Goal: Information Seeking & Learning: Learn about a topic

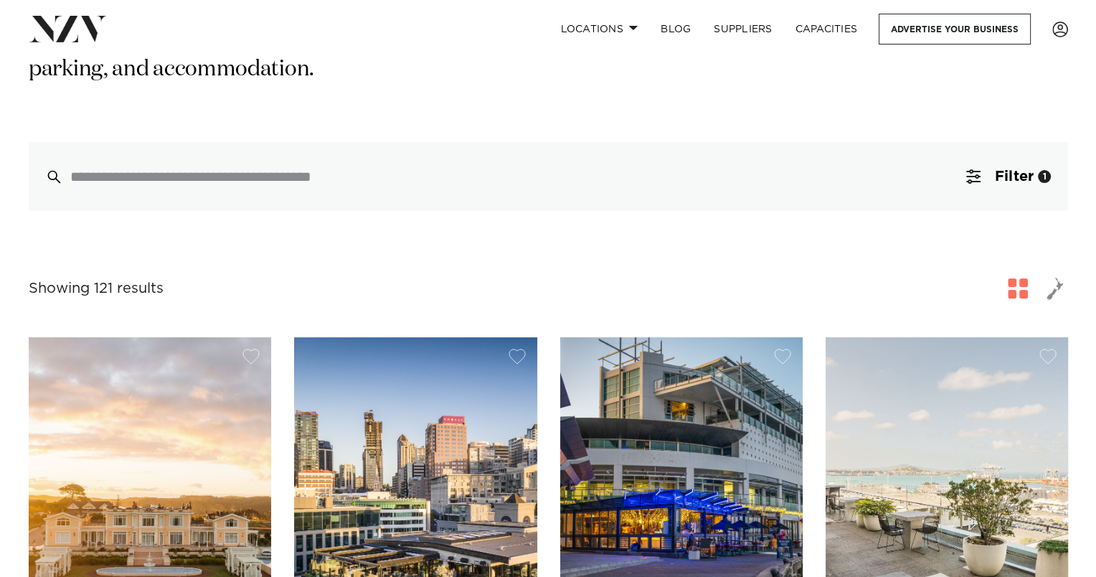
scroll to position [287, 0]
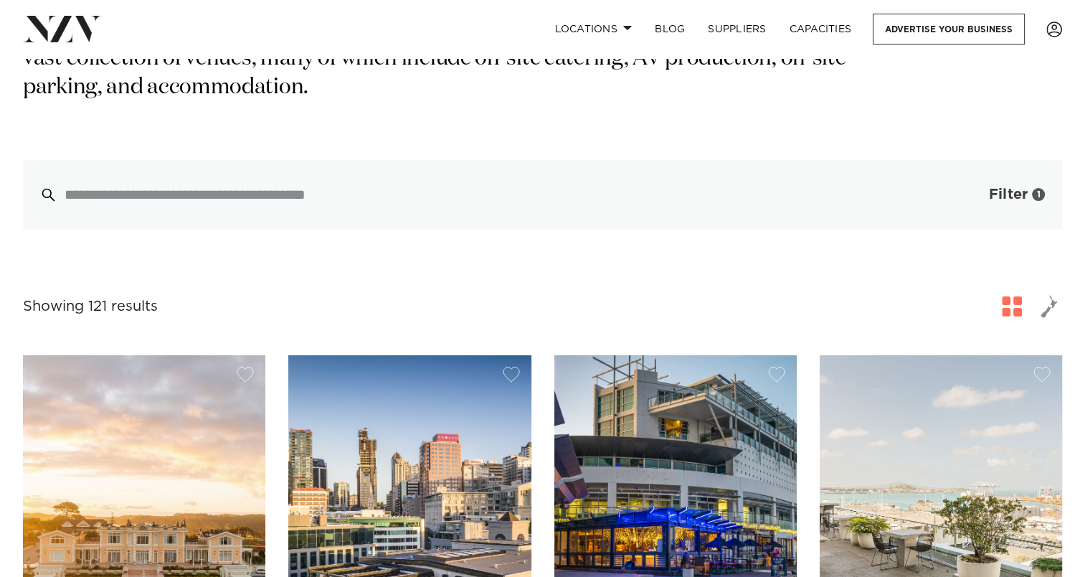
click at [994, 160] on button "Filter 1" at bounding box center [1002, 194] width 119 height 69
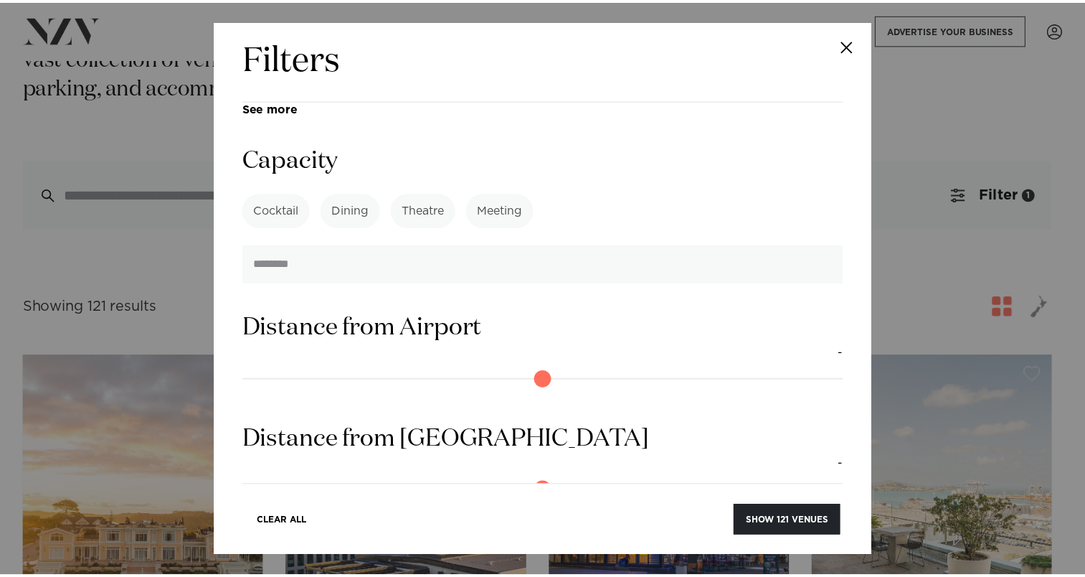
scroll to position [1076, 0]
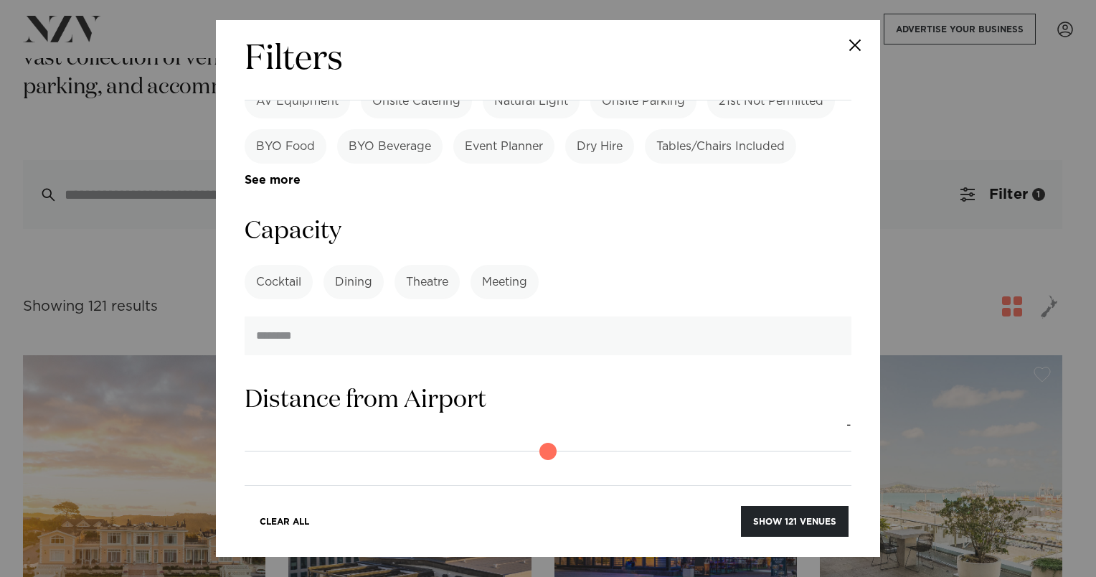
click at [285, 265] on label "Cocktail" at bounding box center [279, 282] width 68 height 34
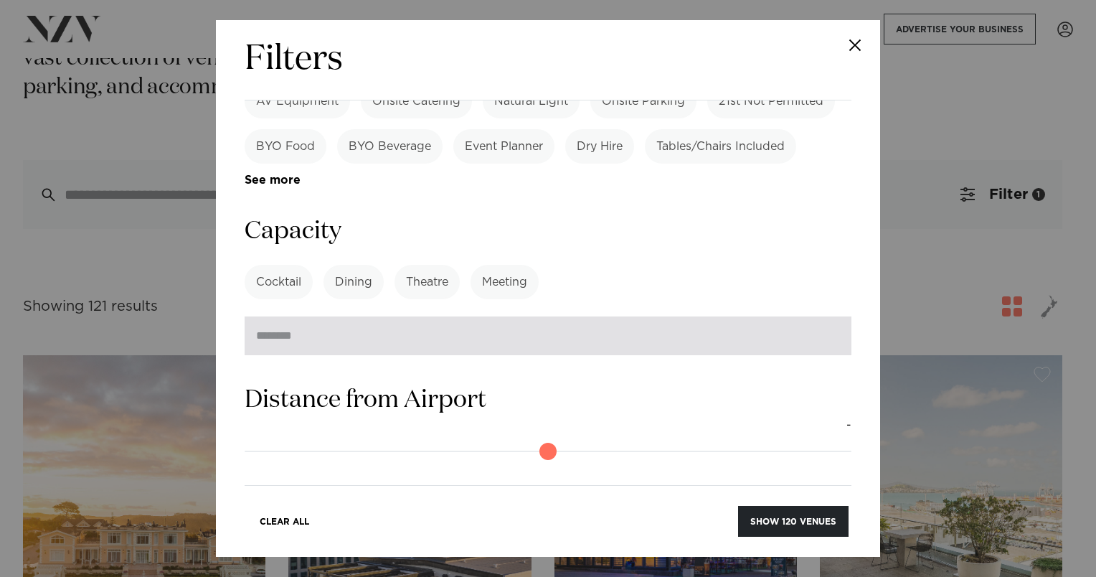
click at [418, 316] on input "number" at bounding box center [548, 335] width 607 height 39
type input "***"
click at [738, 506] on button "Show 120 venues" at bounding box center [793, 521] width 110 height 31
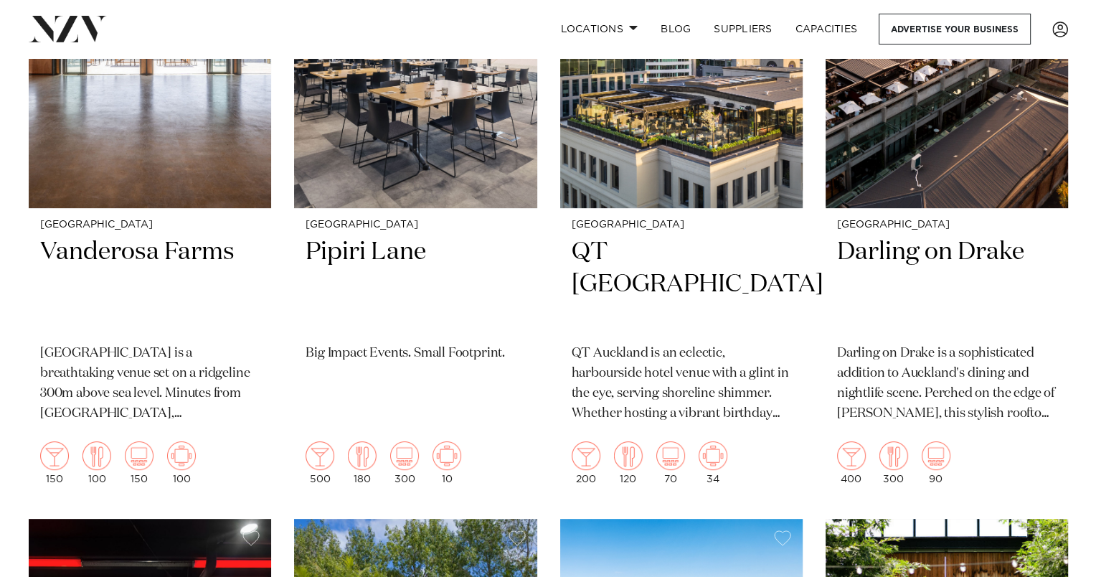
scroll to position [143, 0]
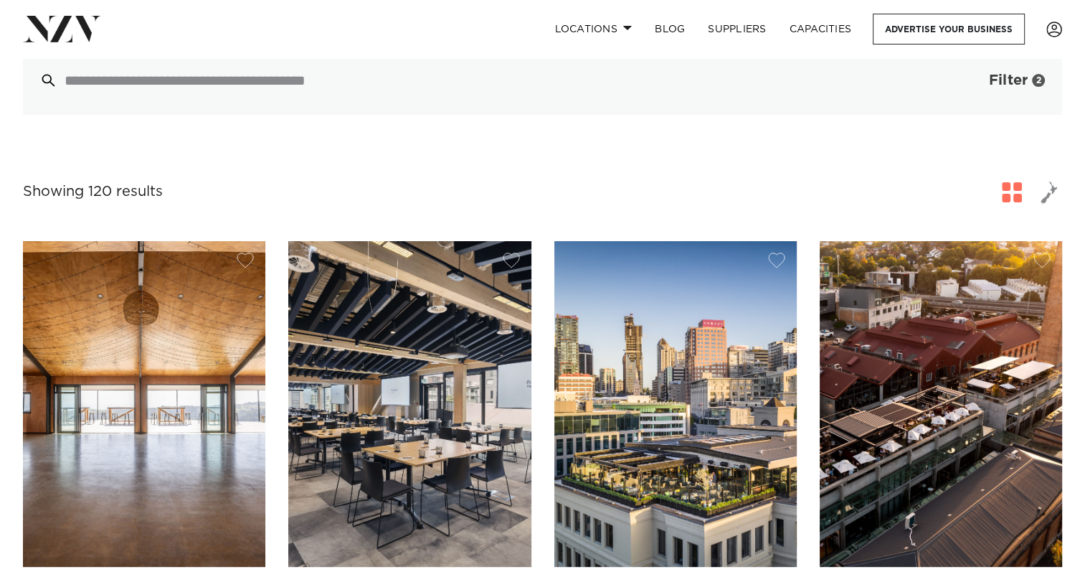
click at [1021, 85] on span "Filter" at bounding box center [1008, 80] width 39 height 14
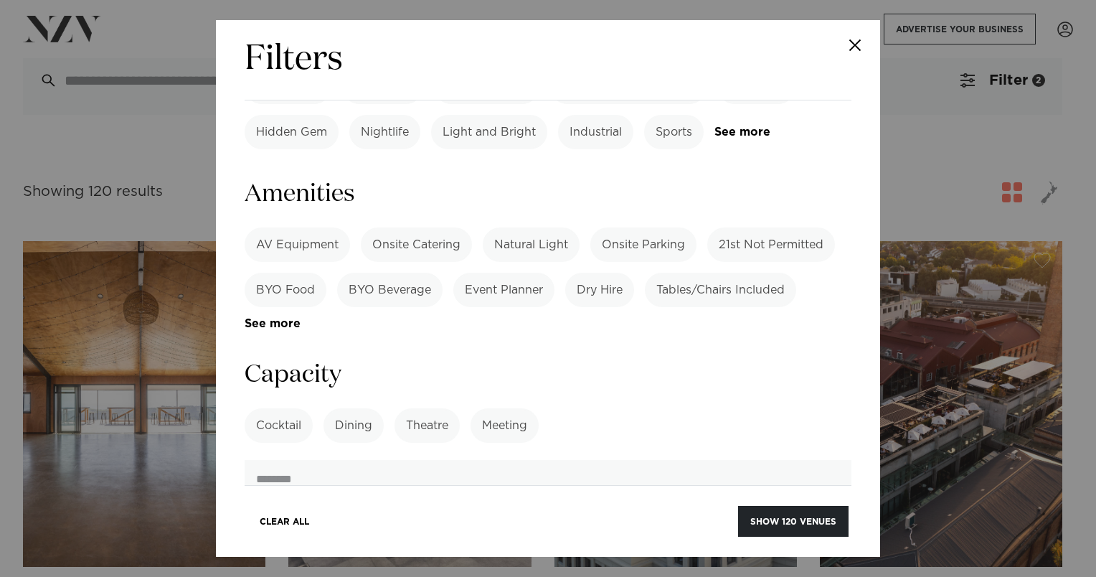
scroll to position [930, 0]
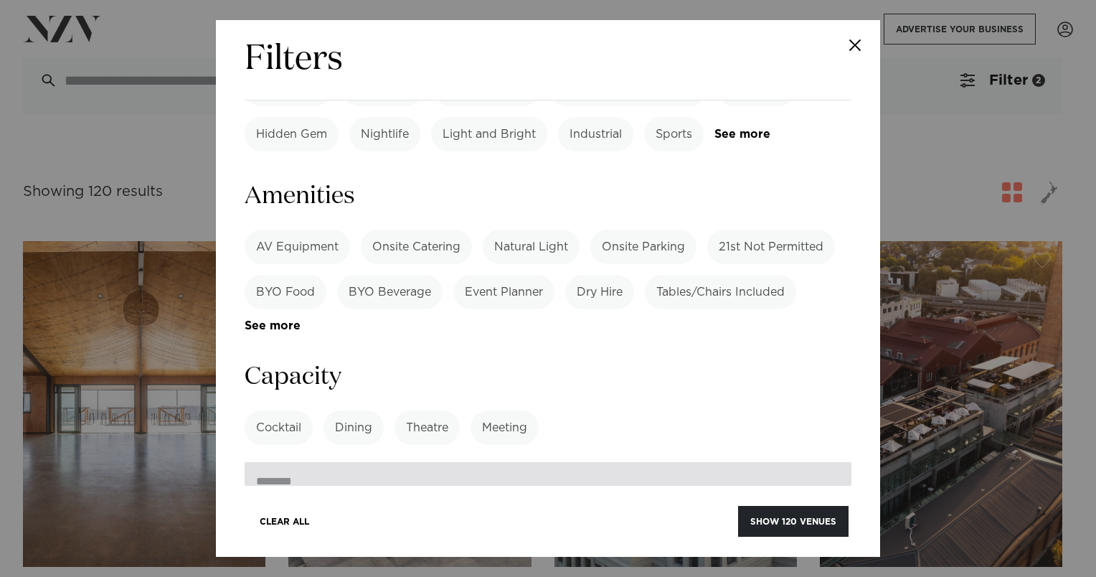
click at [320, 462] on input "number" at bounding box center [548, 481] width 607 height 39
click at [598, 462] on input "number" at bounding box center [548, 481] width 607 height 39
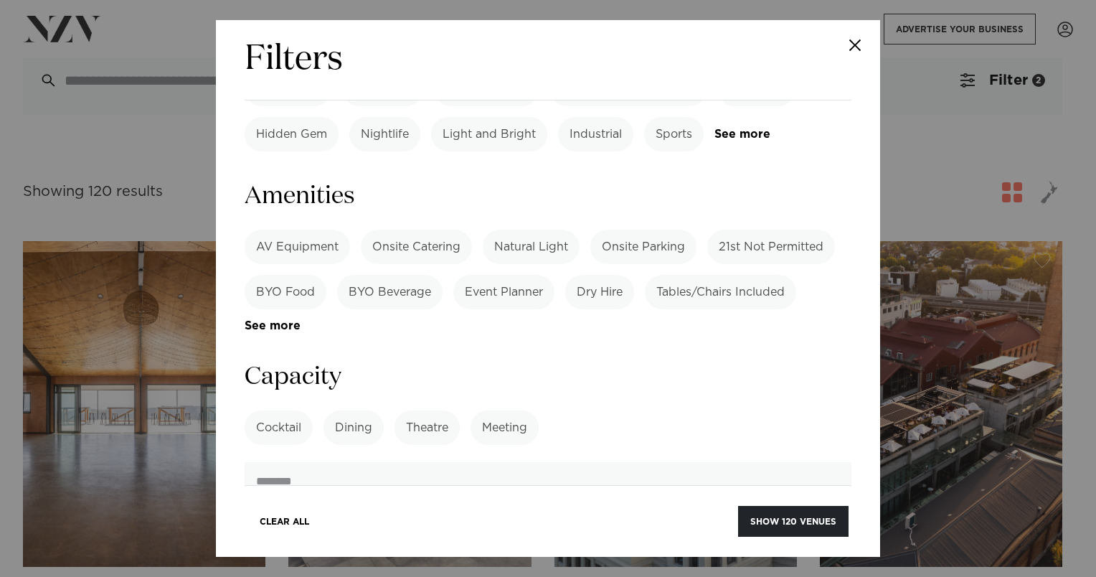
click at [855, 44] on button "Close" at bounding box center [855, 45] width 50 height 50
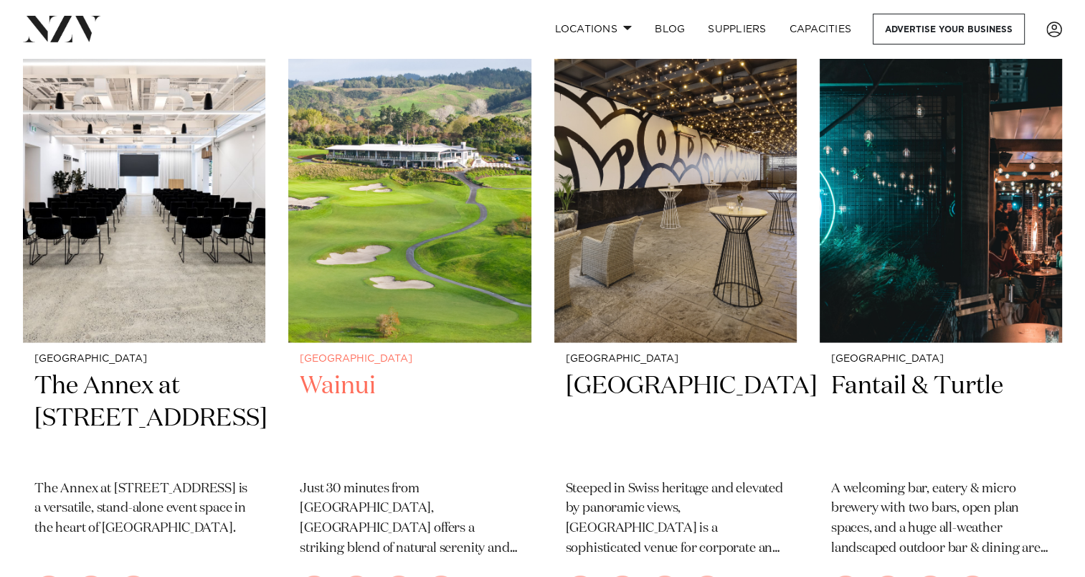
scroll to position [2223, 0]
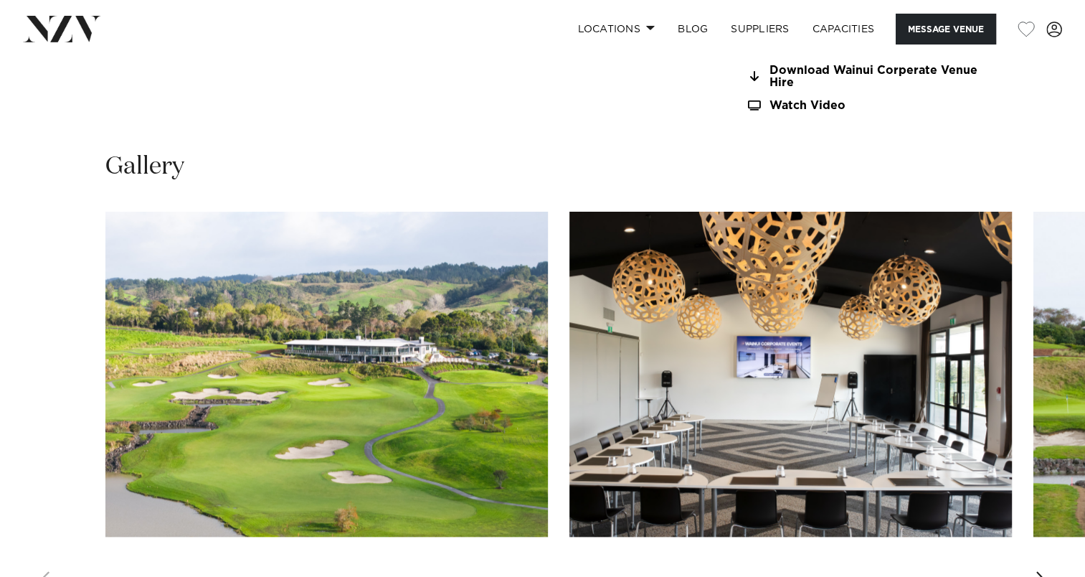
scroll to position [1421, 0]
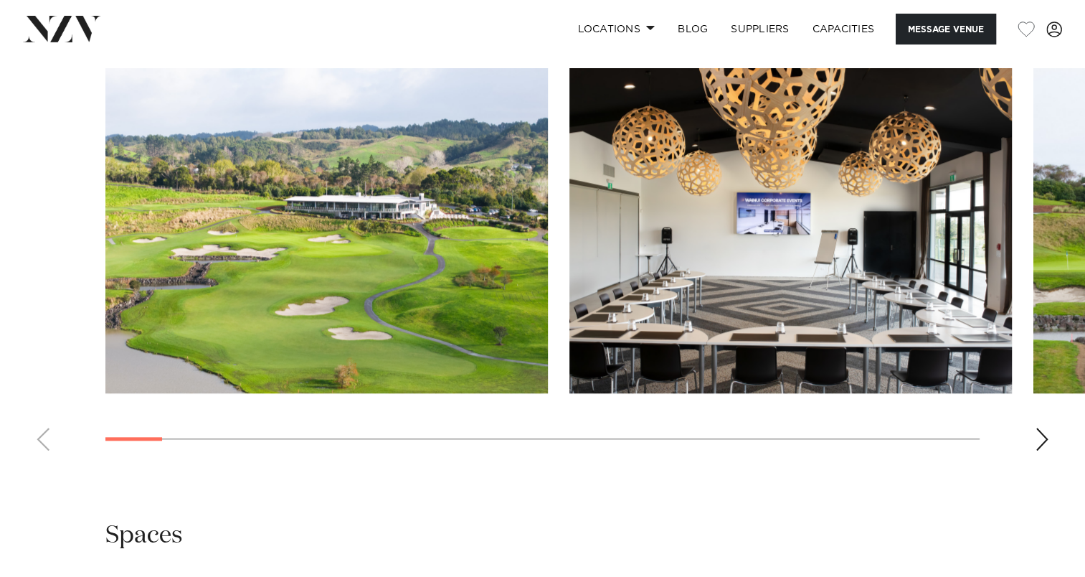
click at [1038, 428] on div "Next slide" at bounding box center [1042, 438] width 14 height 23
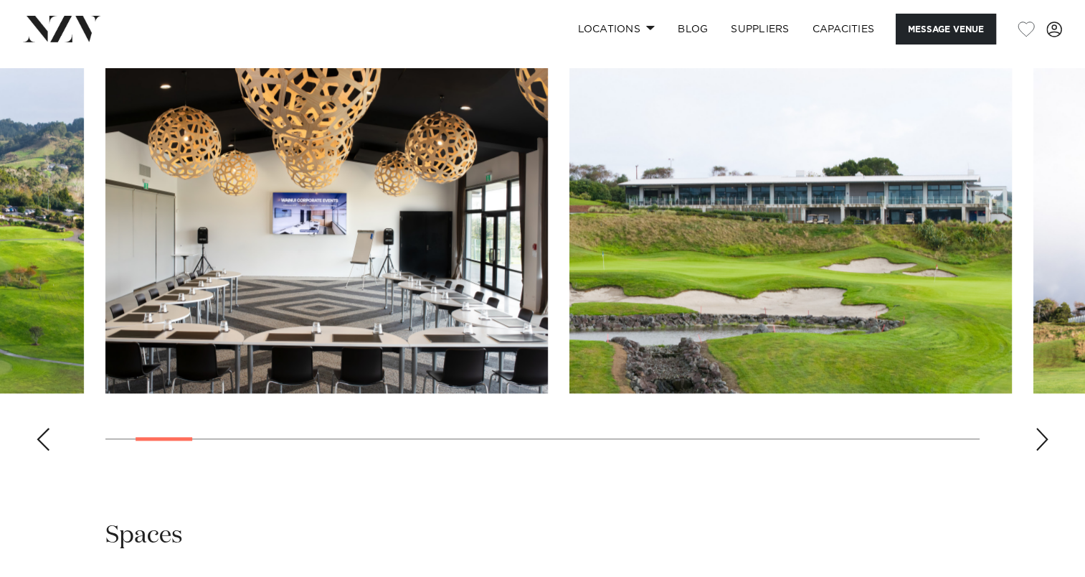
click at [1038, 428] on div "Next slide" at bounding box center [1042, 438] width 14 height 23
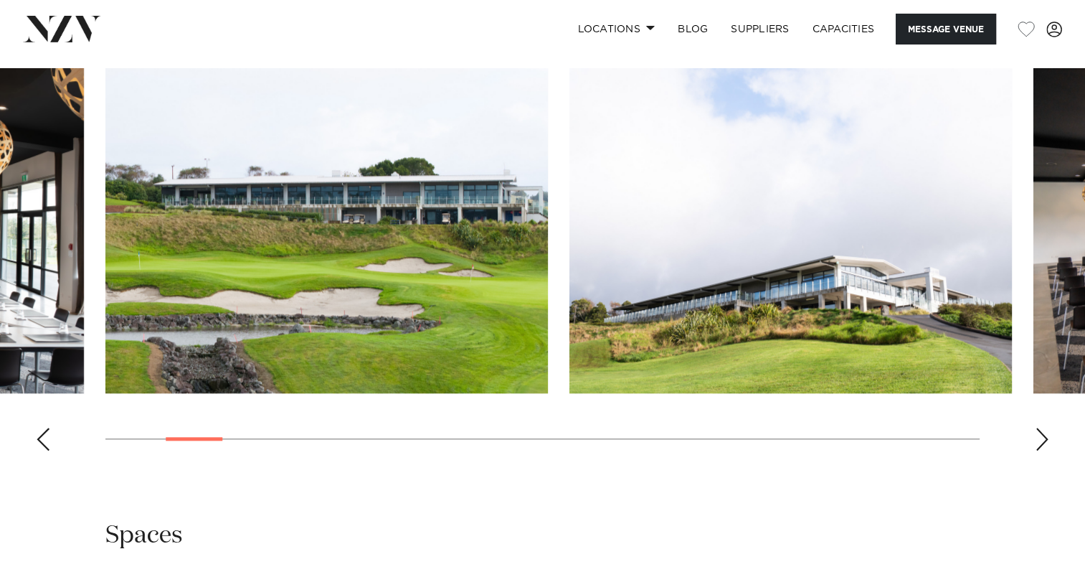
click at [1038, 428] on div "Next slide" at bounding box center [1042, 438] width 14 height 23
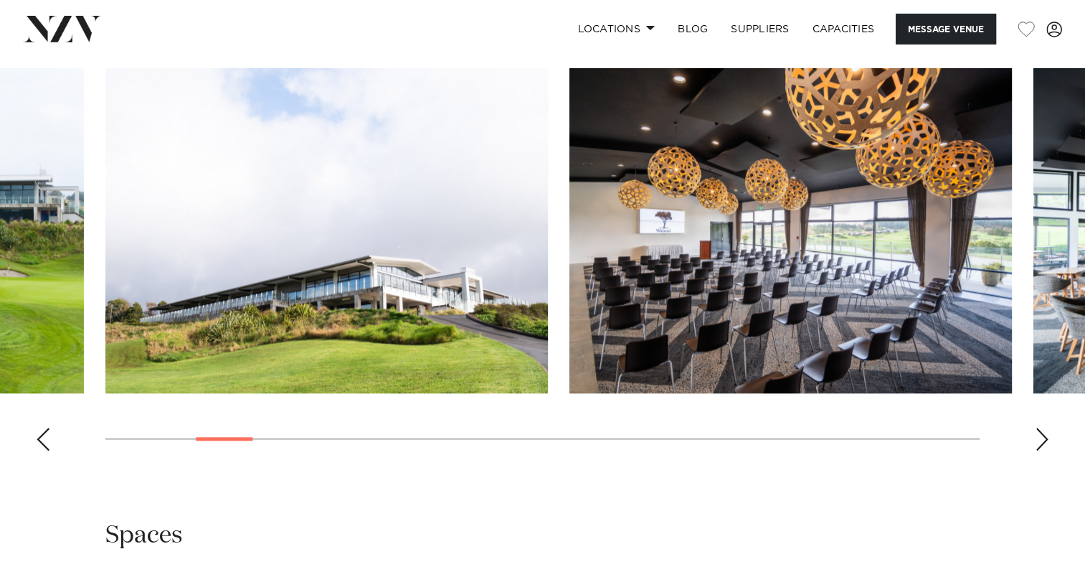
click at [1038, 428] on div "Next slide" at bounding box center [1042, 438] width 14 height 23
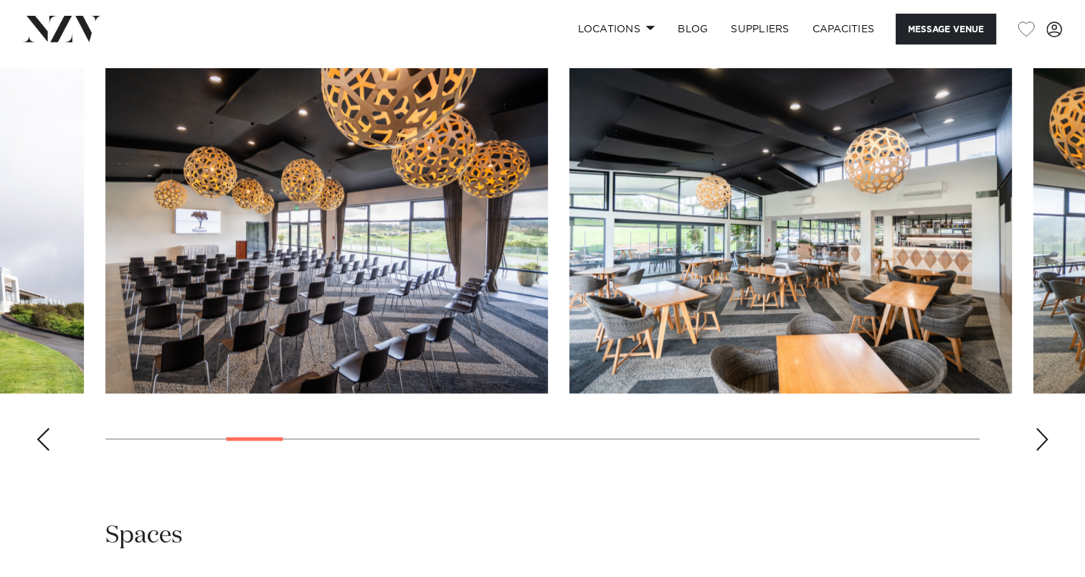
click at [1038, 428] on div "Next slide" at bounding box center [1042, 438] width 14 height 23
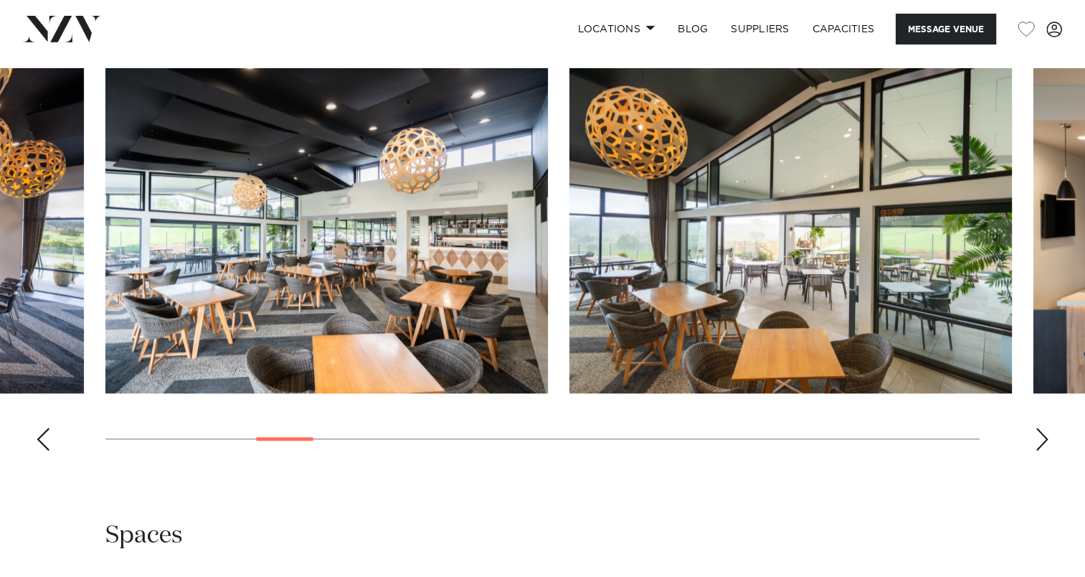
click at [1038, 428] on div "Next slide" at bounding box center [1042, 438] width 14 height 23
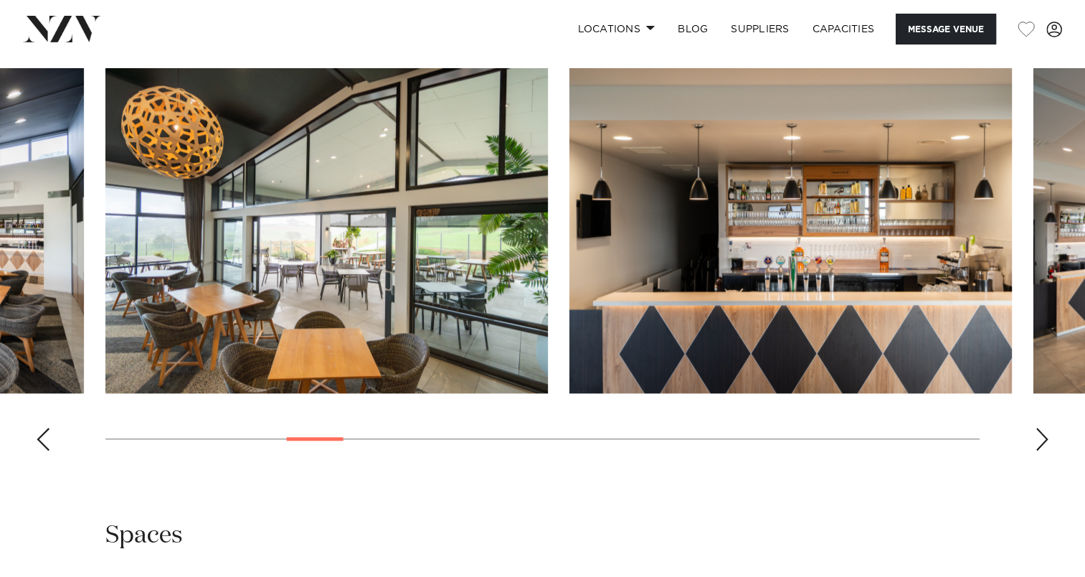
click at [1038, 428] on div "Next slide" at bounding box center [1042, 438] width 14 height 23
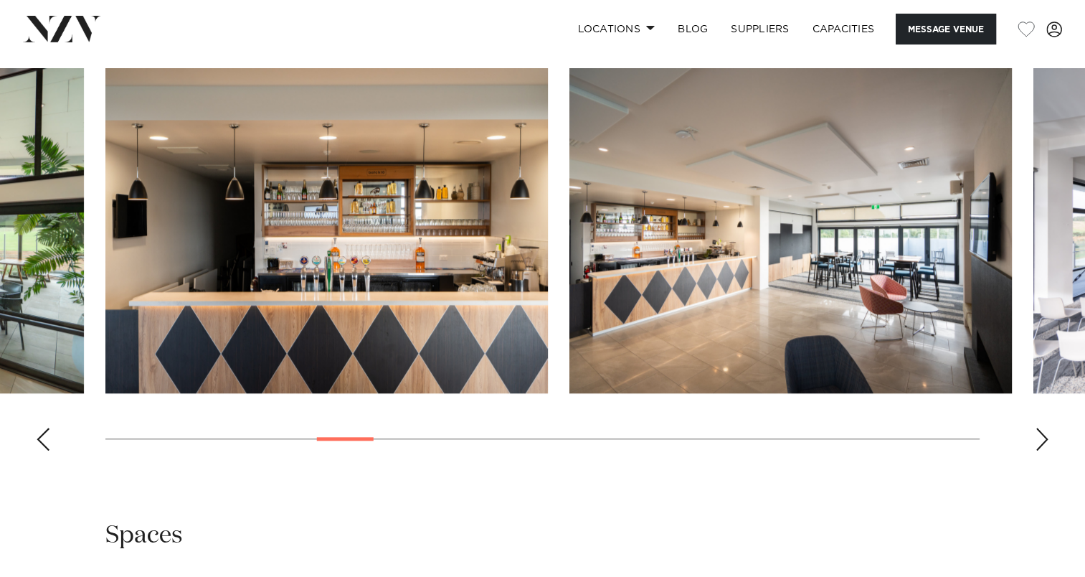
click at [1038, 428] on div "Next slide" at bounding box center [1042, 438] width 14 height 23
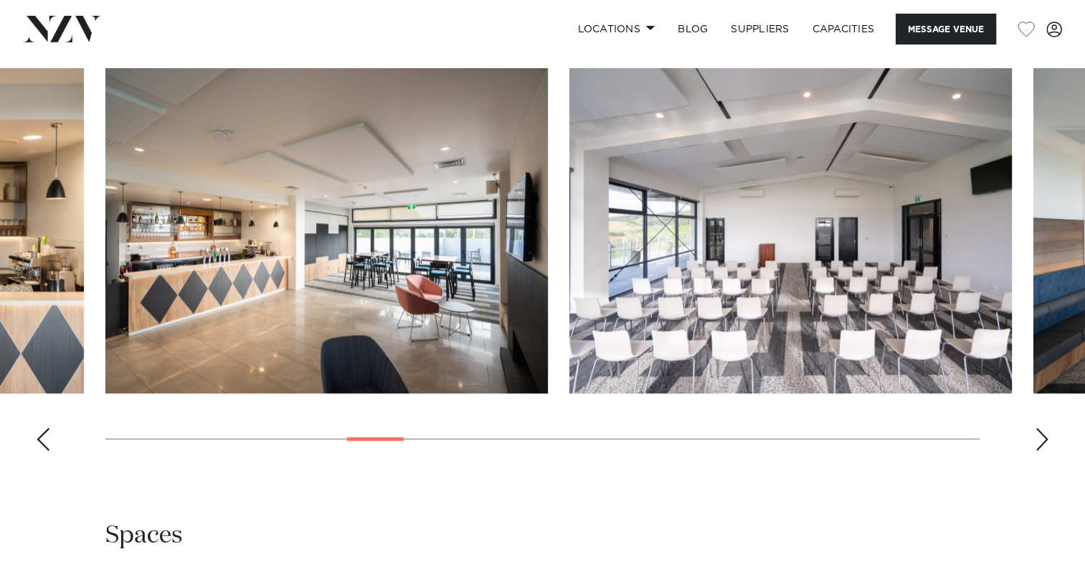
click at [1038, 428] on div "Next slide" at bounding box center [1042, 438] width 14 height 23
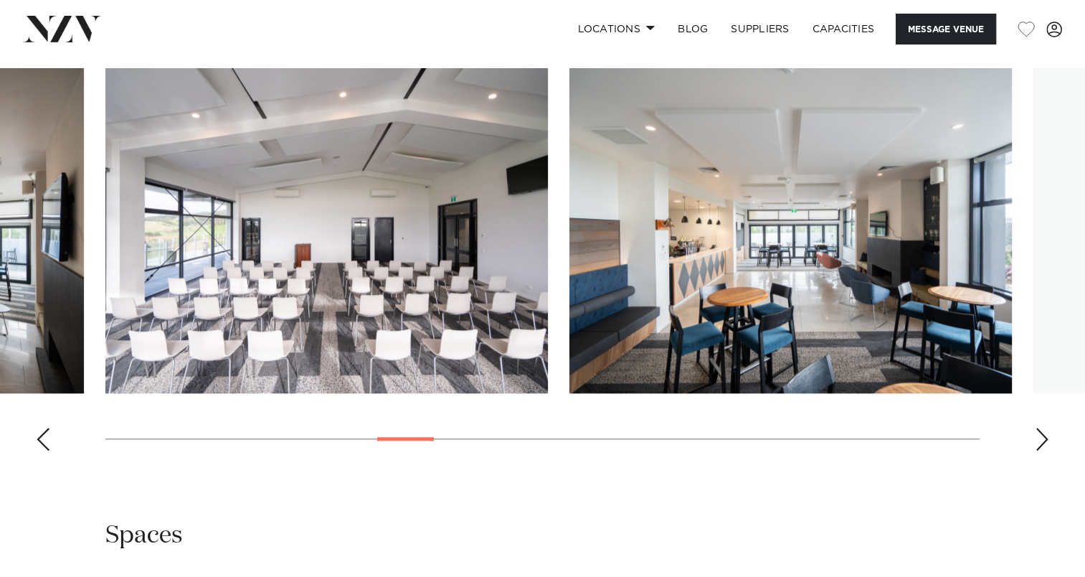
click at [1038, 428] on div "Next slide" at bounding box center [1042, 438] width 14 height 23
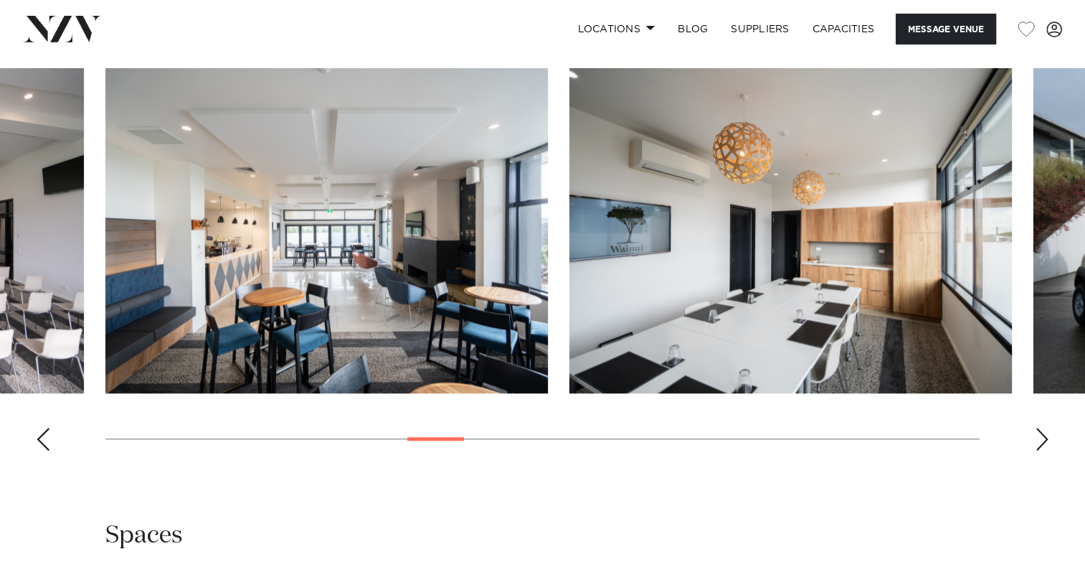
click at [1038, 428] on div "Next slide" at bounding box center [1042, 438] width 14 height 23
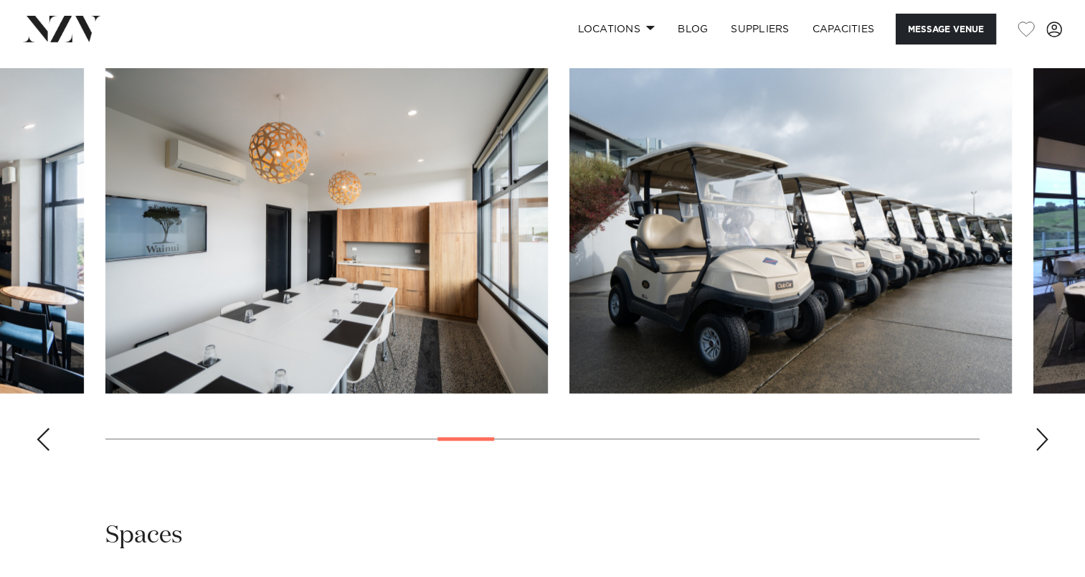
click at [1038, 428] on div "Next slide" at bounding box center [1042, 438] width 14 height 23
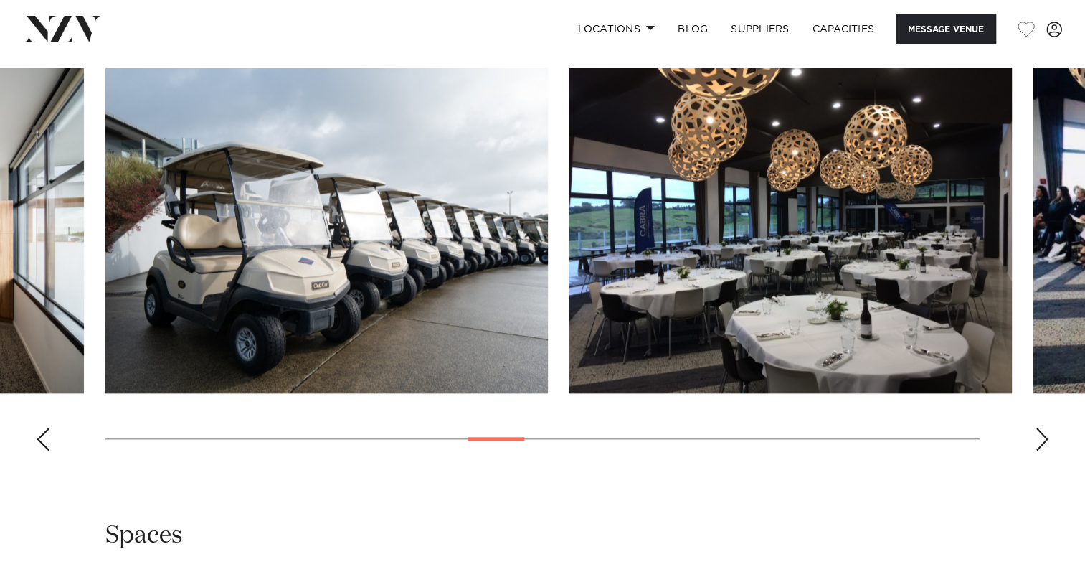
click at [1038, 428] on div "Next slide" at bounding box center [1042, 438] width 14 height 23
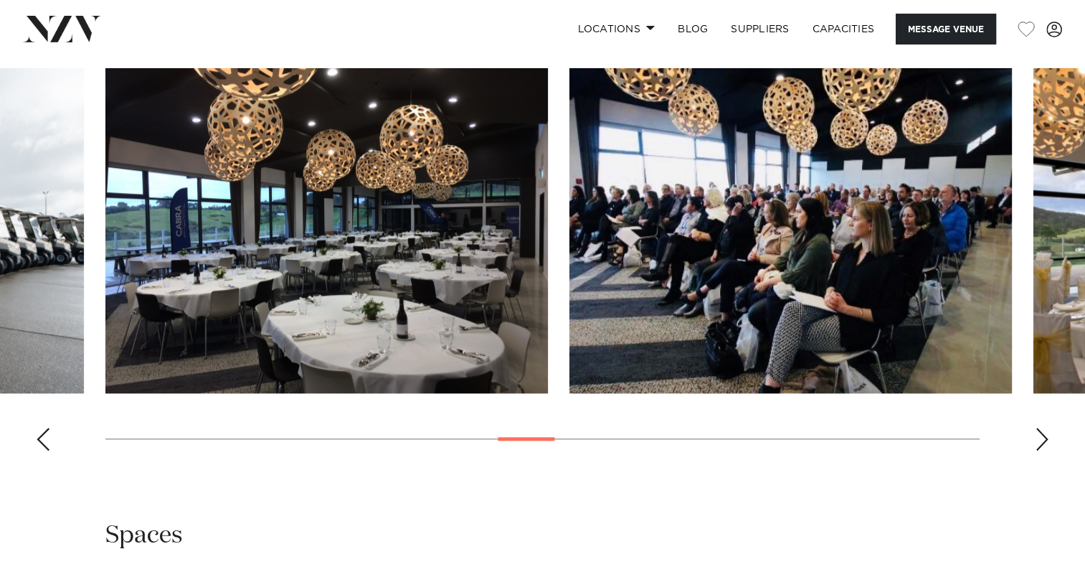
click at [42, 439] on div "Previous slide" at bounding box center [43, 438] width 14 height 23
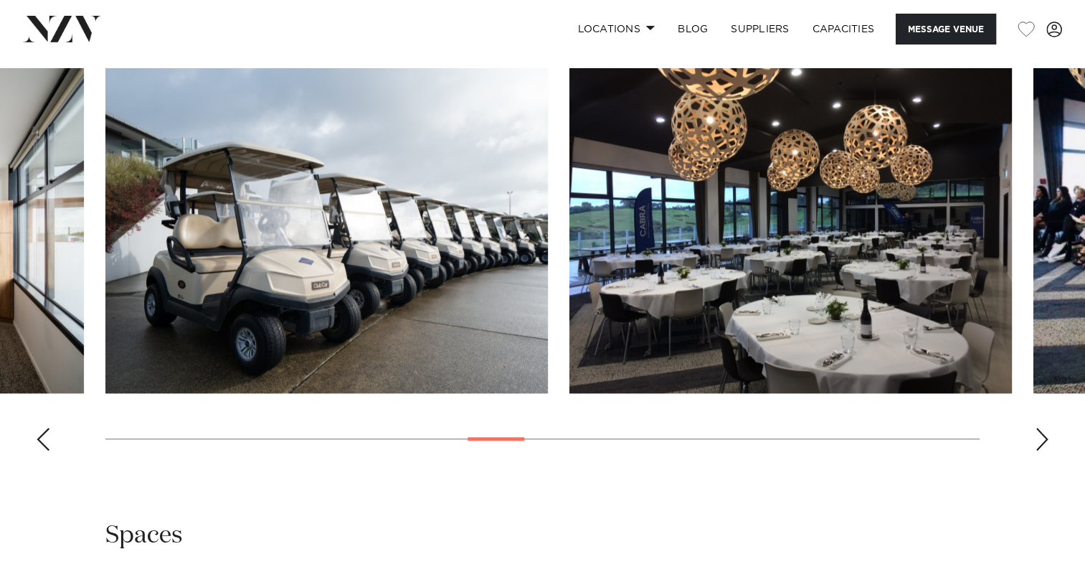
click at [1040, 428] on div "Next slide" at bounding box center [1042, 438] width 14 height 23
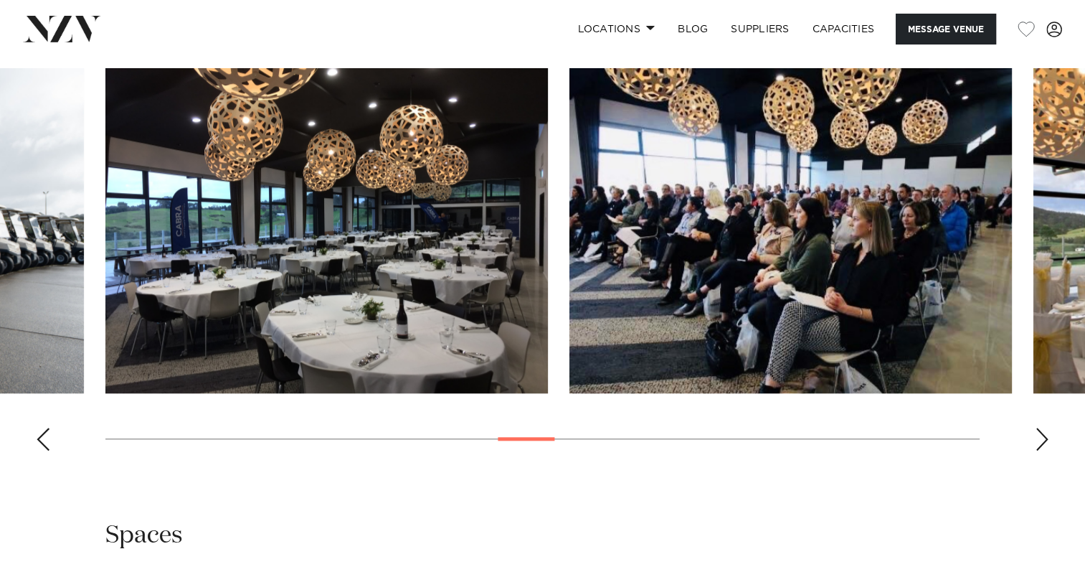
click at [1040, 428] on div "Next slide" at bounding box center [1042, 438] width 14 height 23
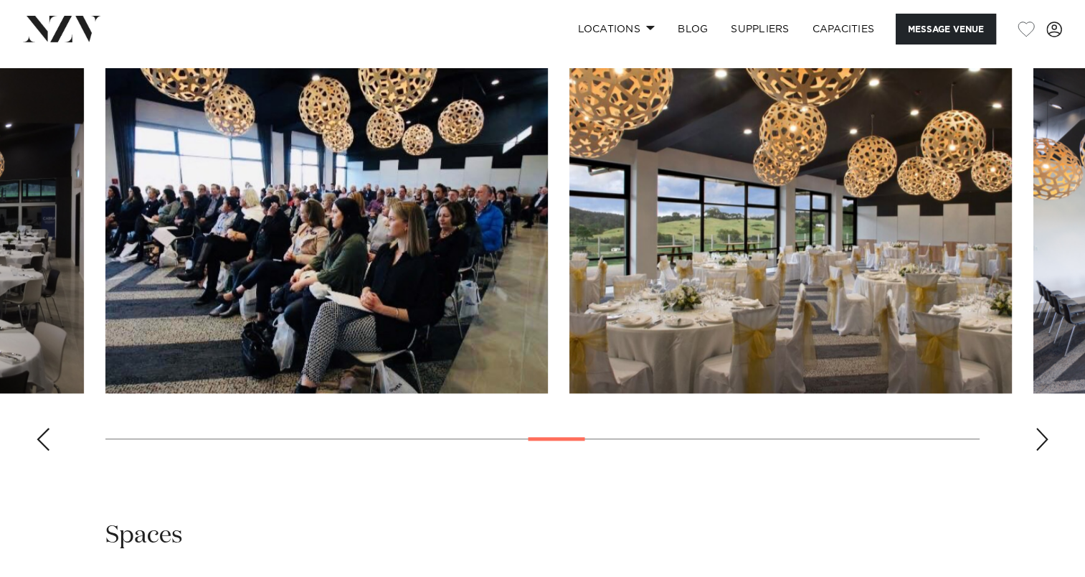
click at [1040, 428] on div "Next slide" at bounding box center [1042, 438] width 14 height 23
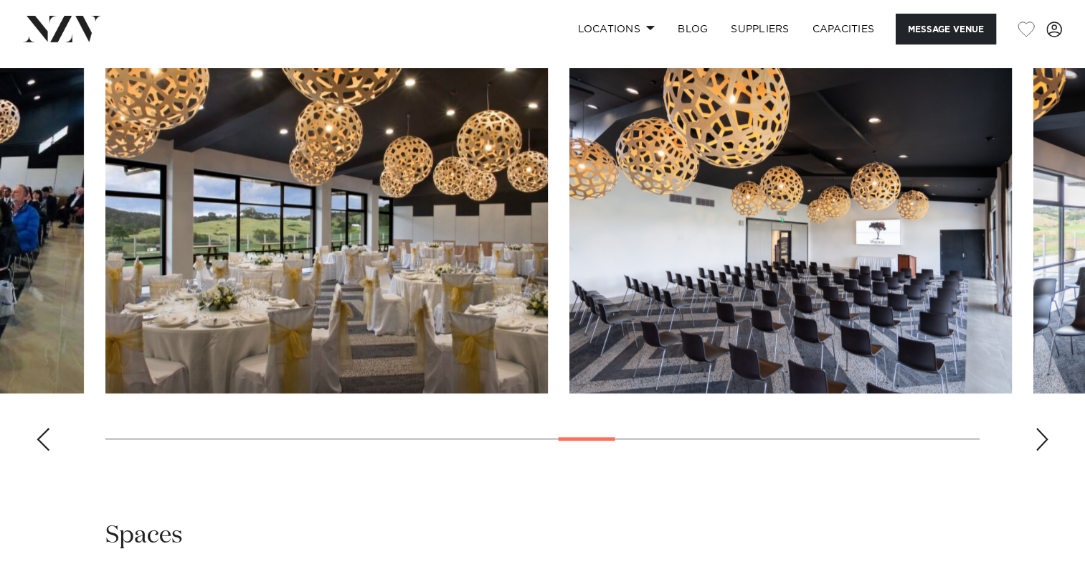
click at [1040, 428] on div "Next slide" at bounding box center [1042, 438] width 14 height 23
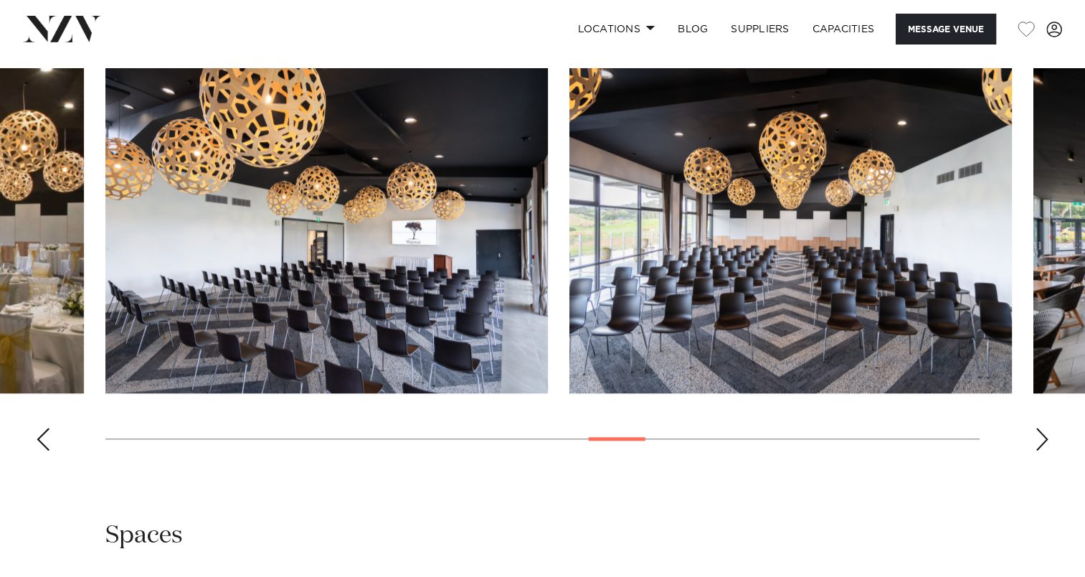
click at [1040, 428] on div "Next slide" at bounding box center [1042, 438] width 14 height 23
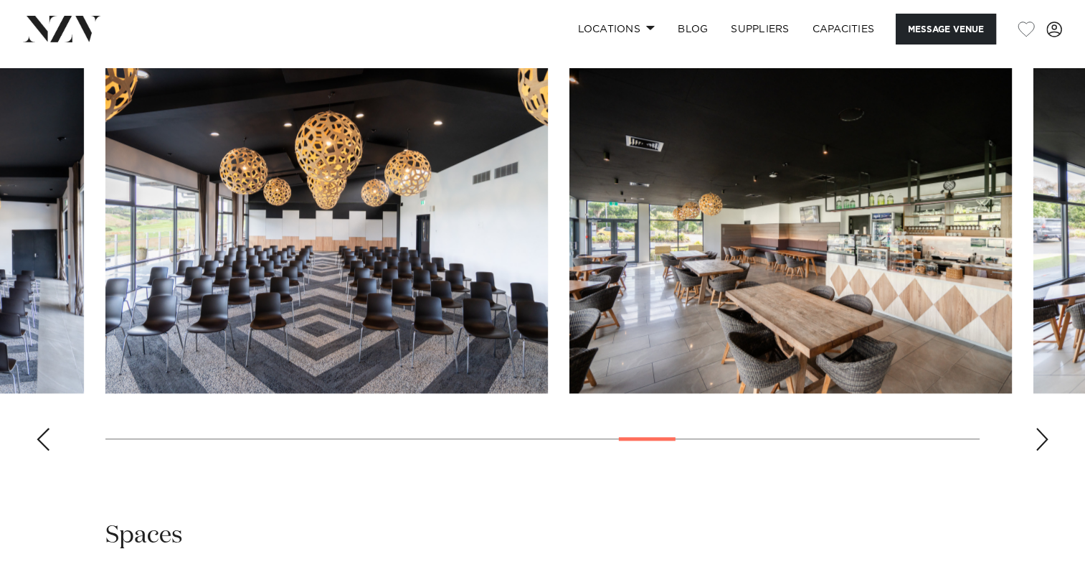
click at [1040, 428] on div "Next slide" at bounding box center [1042, 438] width 14 height 23
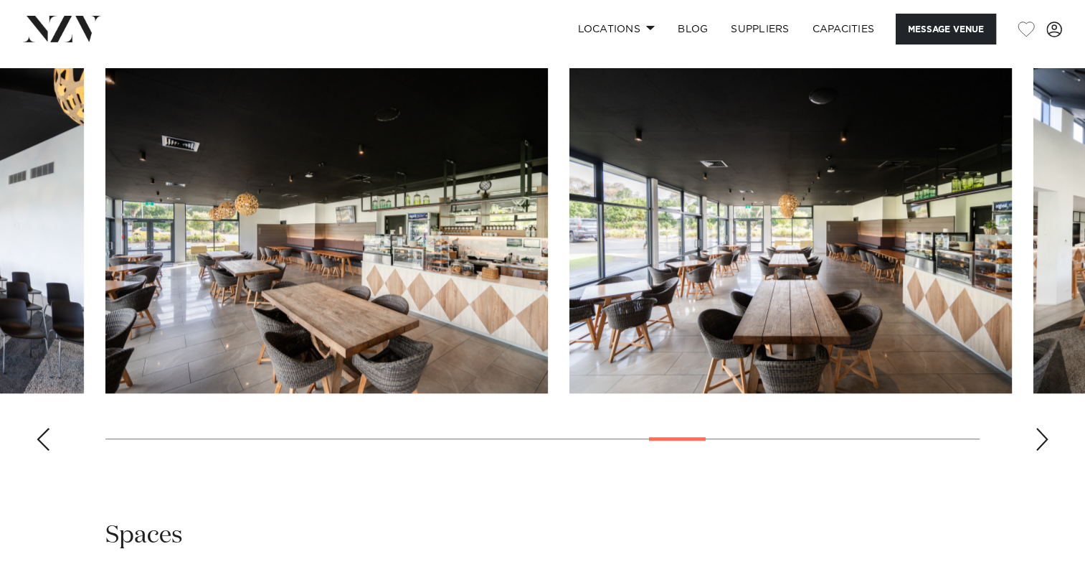
click at [1040, 428] on div "Next slide" at bounding box center [1042, 438] width 14 height 23
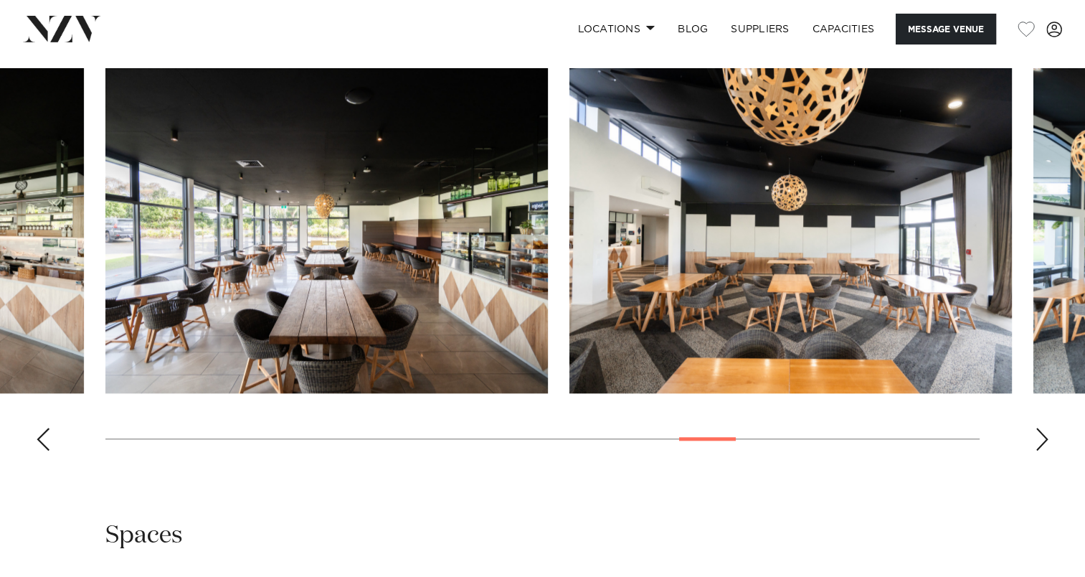
click at [1040, 428] on div "Next slide" at bounding box center [1042, 438] width 14 height 23
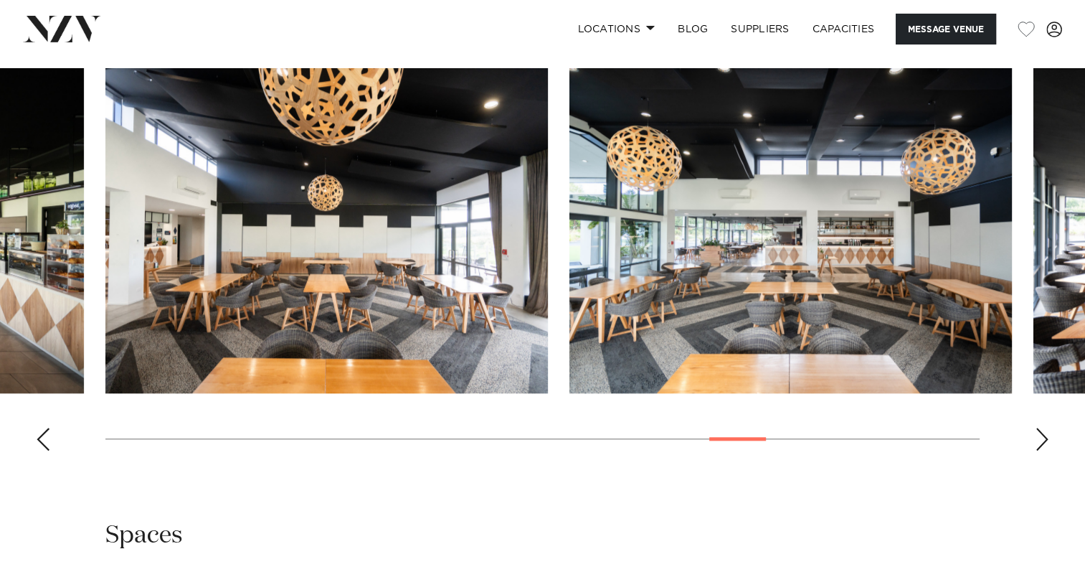
click at [1040, 428] on div "Next slide" at bounding box center [1042, 438] width 14 height 23
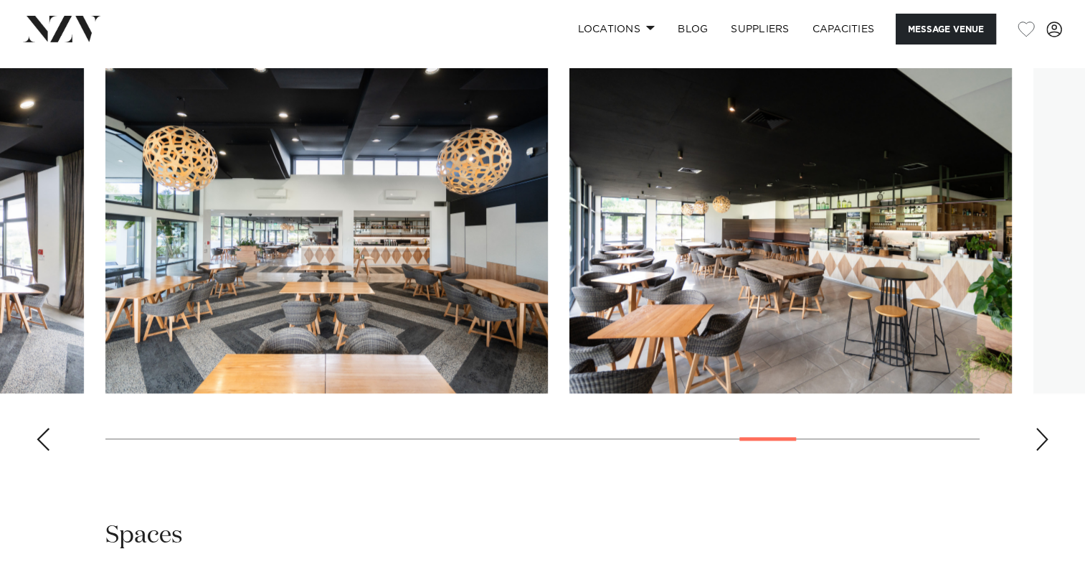
click at [1040, 428] on div "Next slide" at bounding box center [1042, 438] width 14 height 23
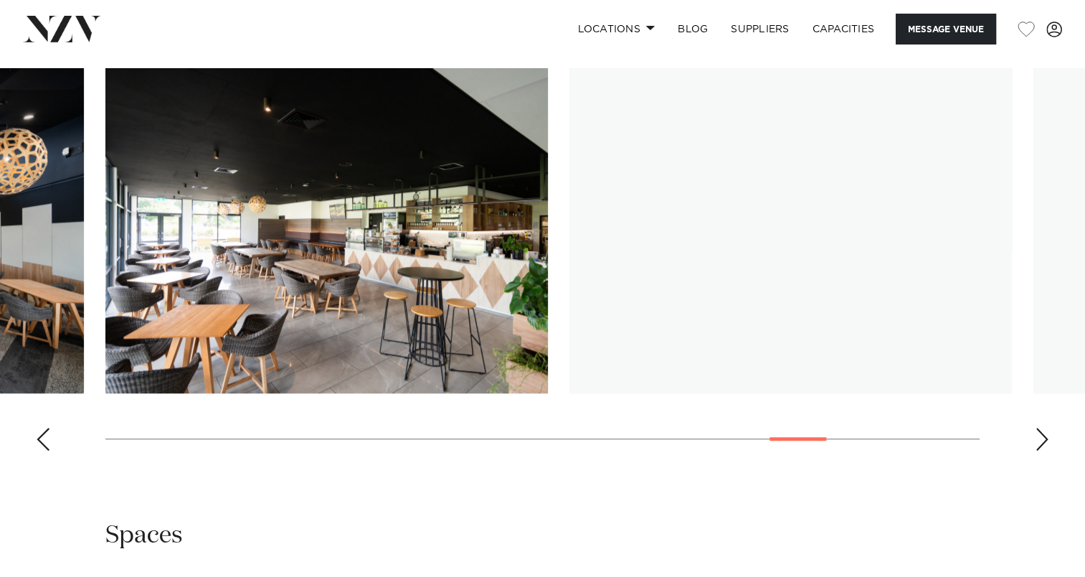
click at [1040, 428] on div "Next slide" at bounding box center [1042, 438] width 14 height 23
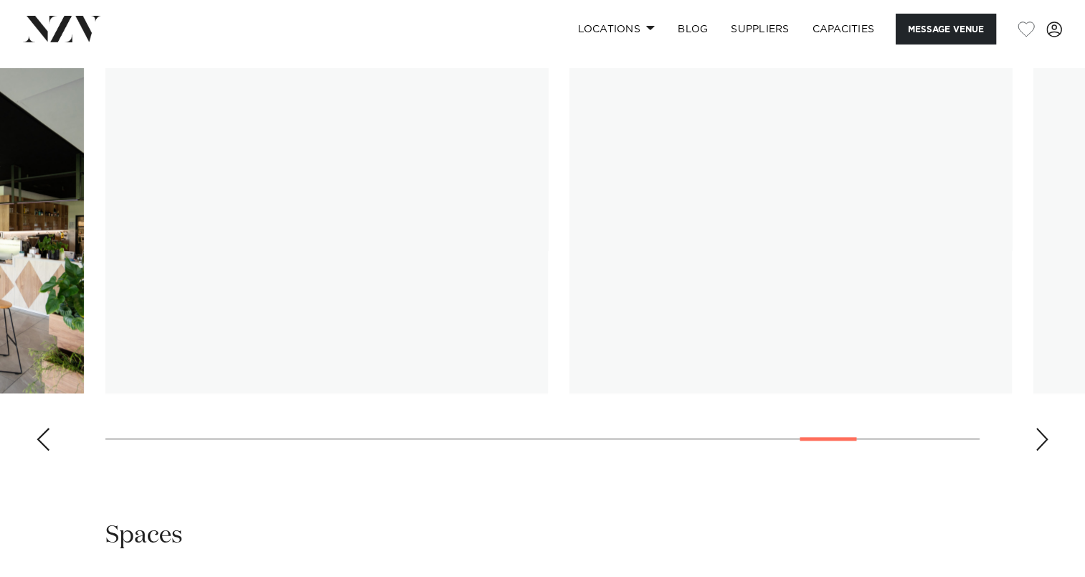
click at [1040, 428] on div "Next slide" at bounding box center [1042, 438] width 14 height 23
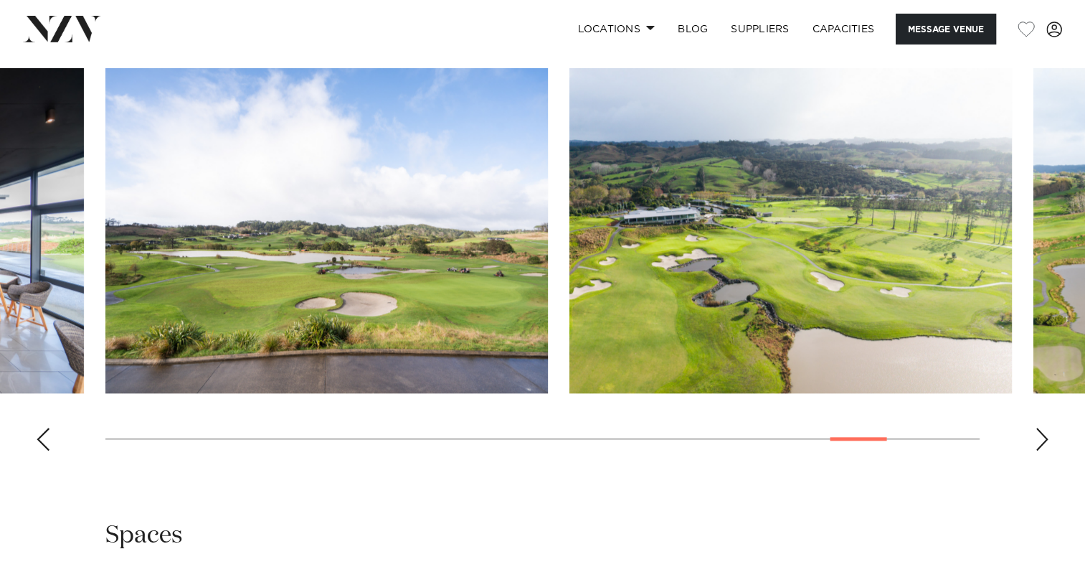
click at [1040, 428] on div "Next slide" at bounding box center [1042, 438] width 14 height 23
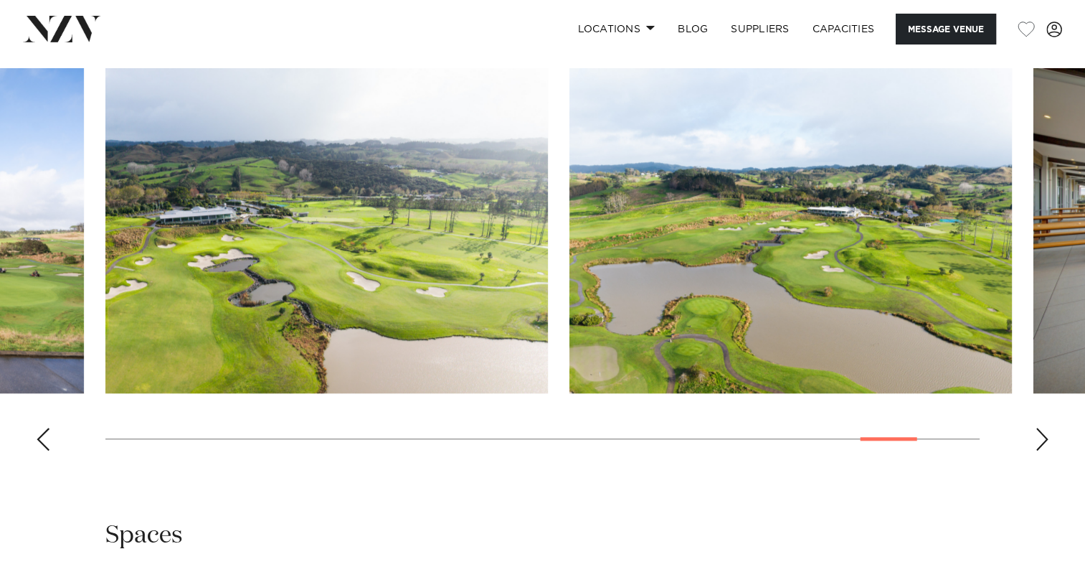
click at [1040, 428] on div "Next slide" at bounding box center [1042, 438] width 14 height 23
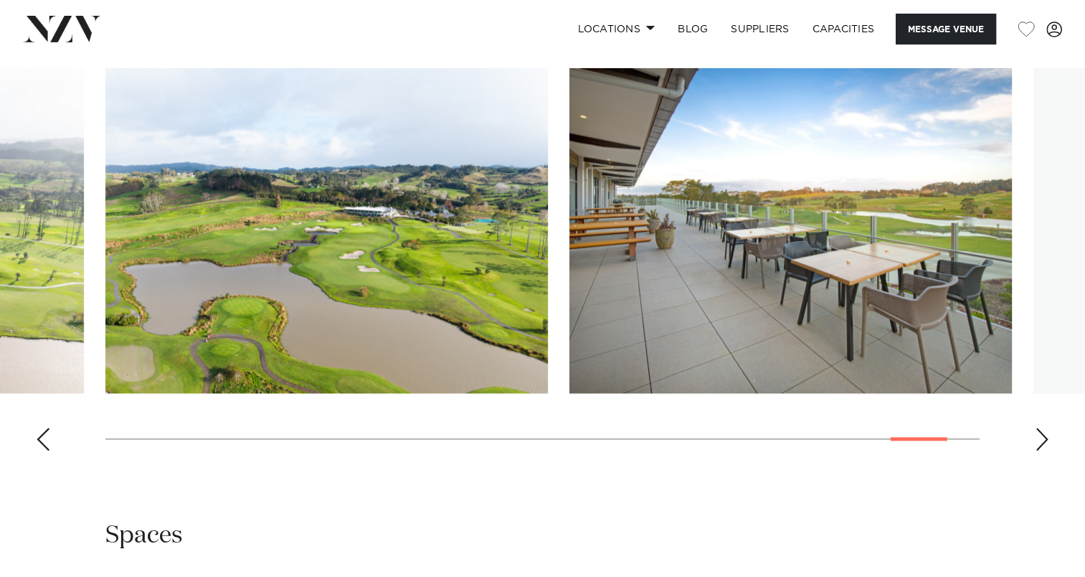
click at [1040, 428] on div "Next slide" at bounding box center [1042, 438] width 14 height 23
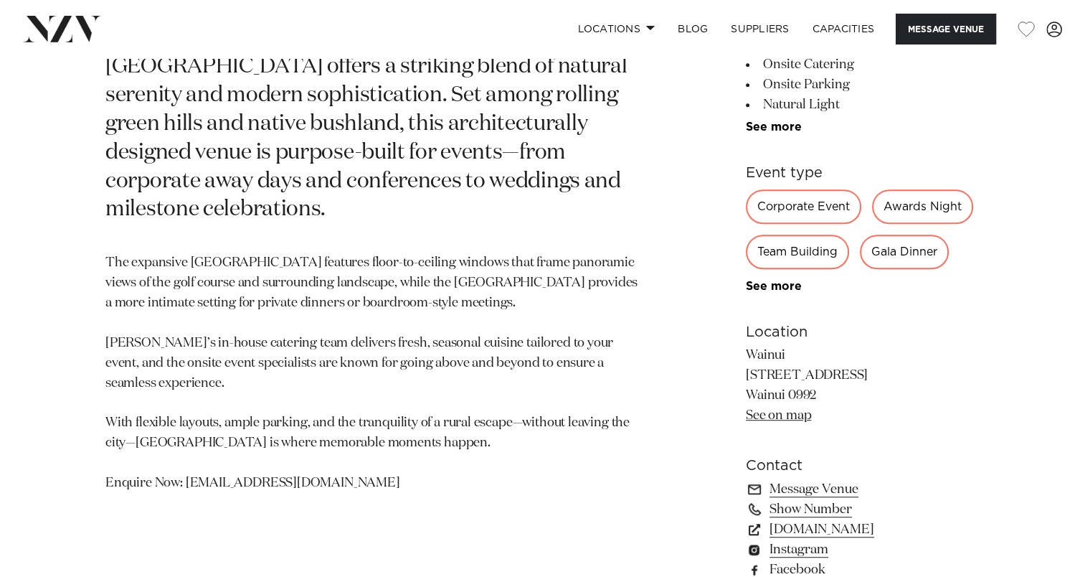
scroll to position [717, 0]
